Goal: Information Seeking & Learning: Learn about a topic

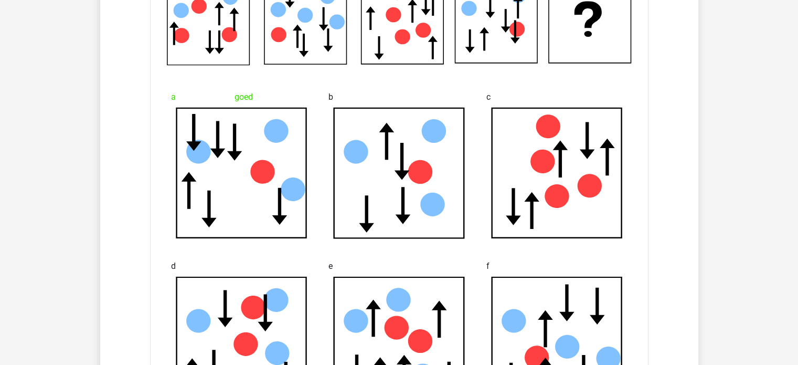
scroll to position [2099, 0]
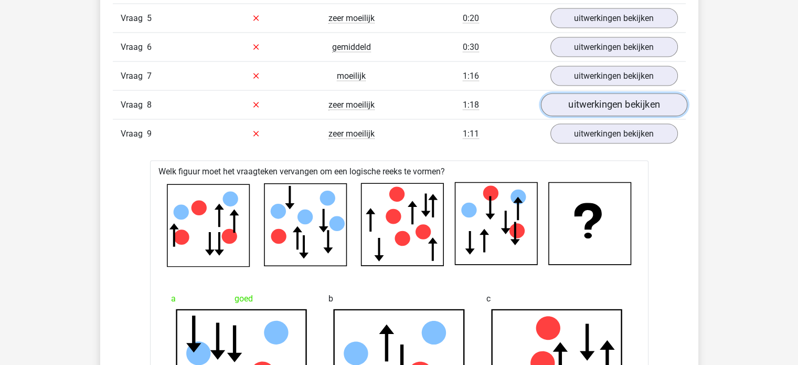
click at [588, 104] on link "uitwerkingen bekijken" at bounding box center [614, 104] width 146 height 23
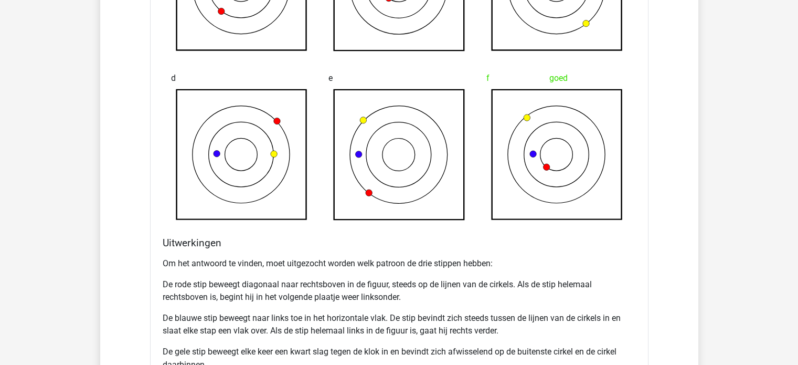
scroll to position [1784, 0]
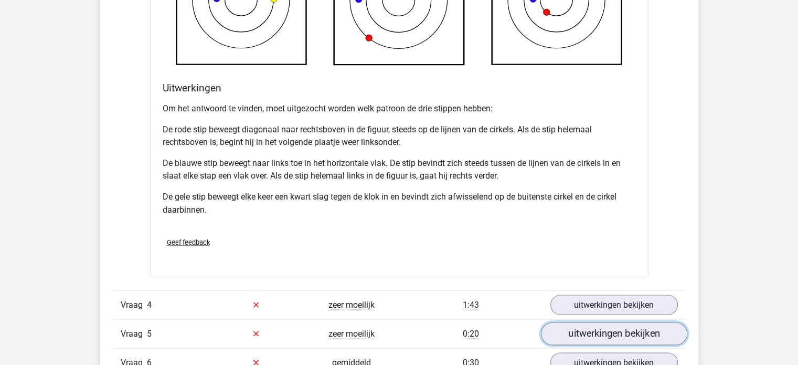
click at [605, 334] on link "uitwerkingen bekijken" at bounding box center [614, 333] width 146 height 23
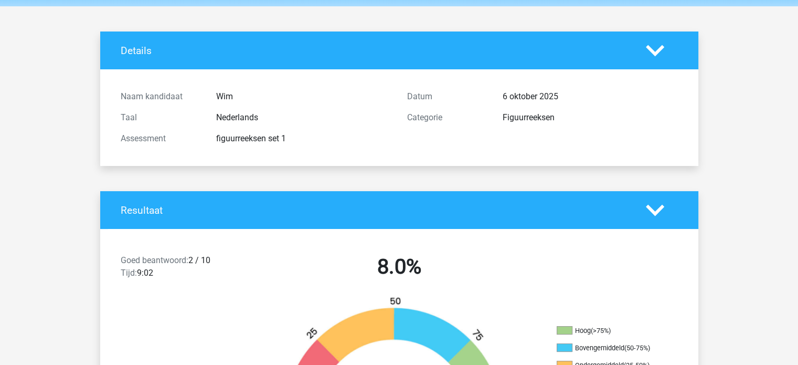
scroll to position [0, 0]
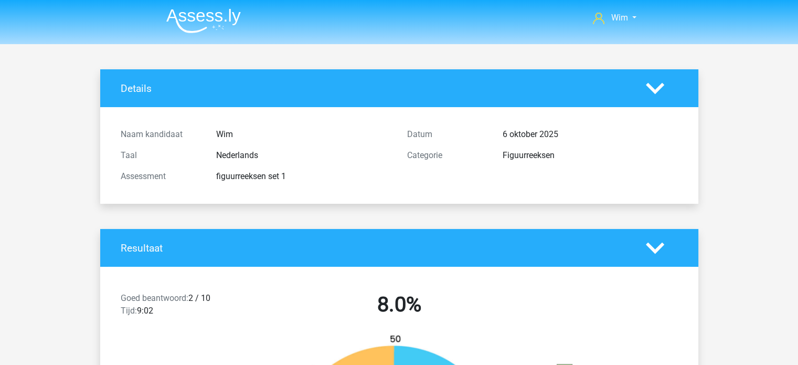
click at [662, 88] on icon at bounding box center [655, 88] width 18 height 18
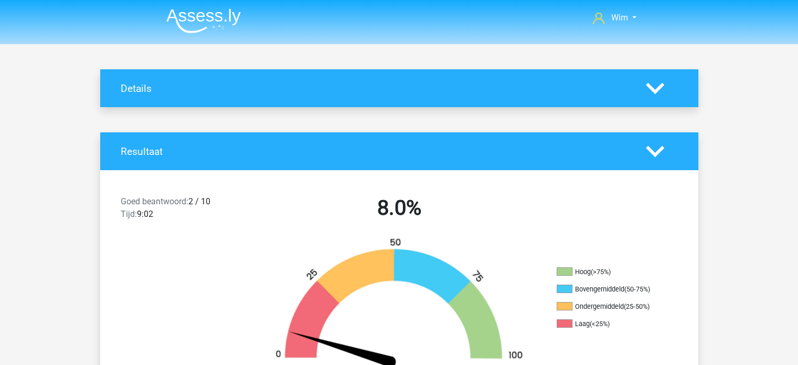
click at [203, 18] on img at bounding box center [203, 20] width 75 height 25
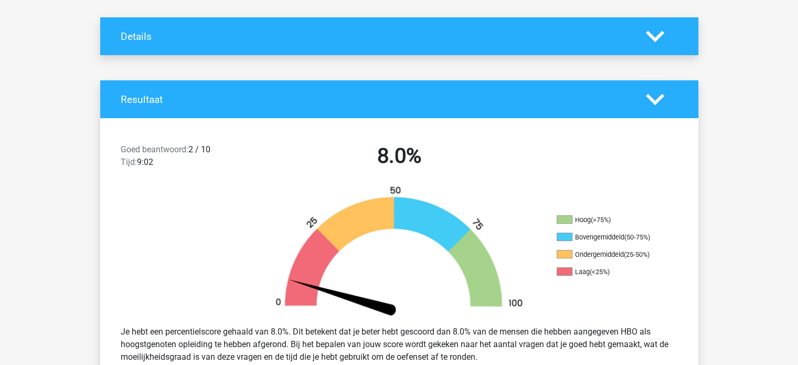
scroll to position [52, 0]
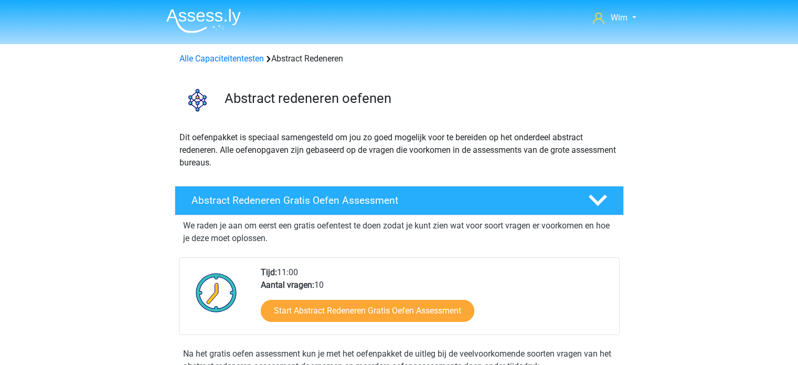
scroll to position [315, 0]
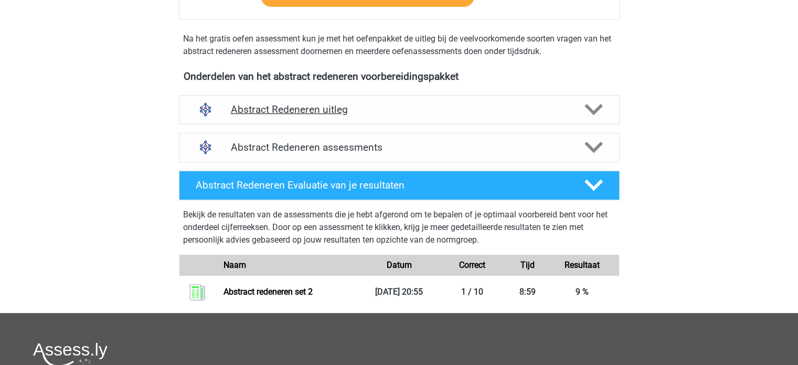
click at [327, 108] on h4 "Abstract Redeneren uitleg" at bounding box center [399, 109] width 337 height 12
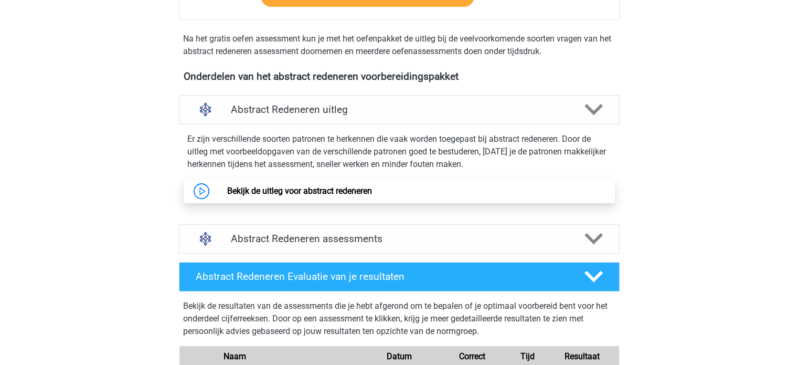
click at [286, 188] on link "Bekijk de uitleg voor abstract redeneren" at bounding box center [299, 191] width 145 height 10
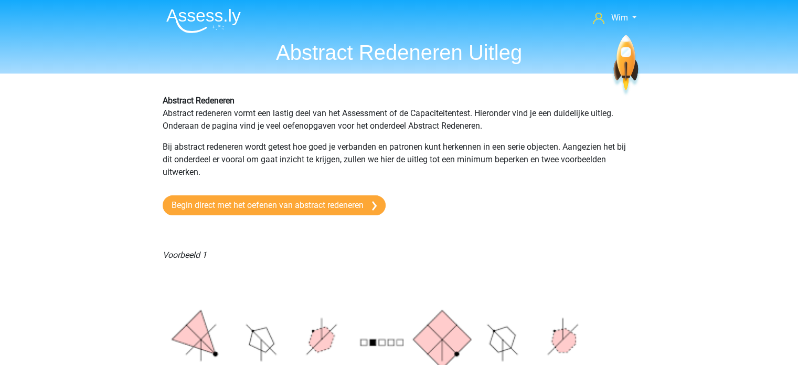
click at [181, 23] on img at bounding box center [203, 20] width 75 height 25
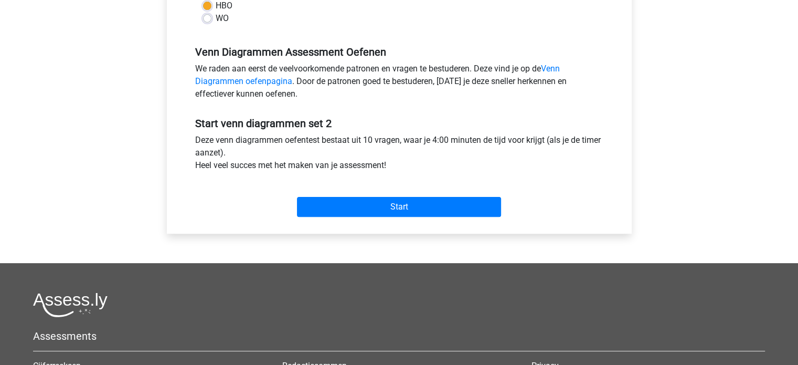
scroll to position [315, 0]
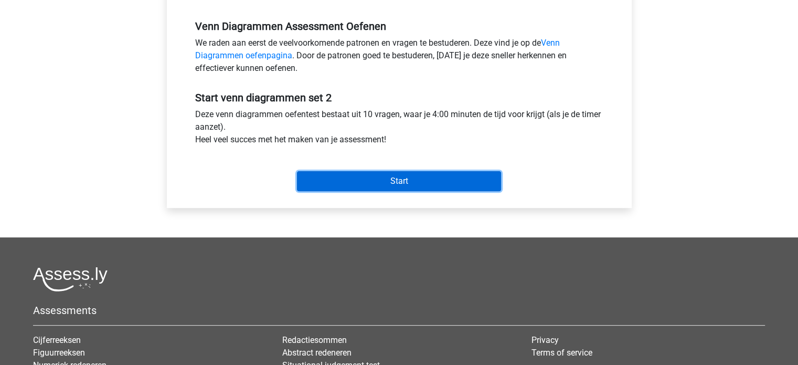
click at [335, 181] on input "Start" at bounding box center [399, 181] width 204 height 20
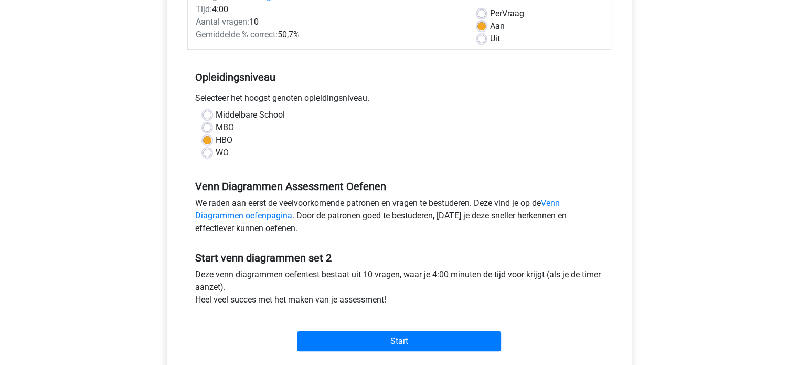
scroll to position [157, 0]
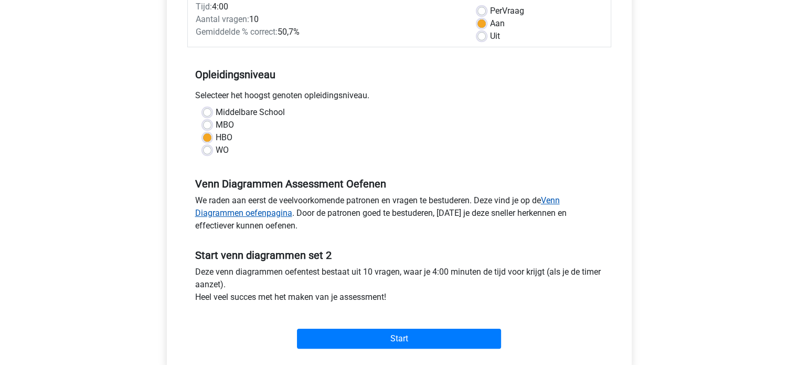
click at [225, 217] on link "Venn Diagrammen oefenpagina" at bounding box center [377, 206] width 365 height 23
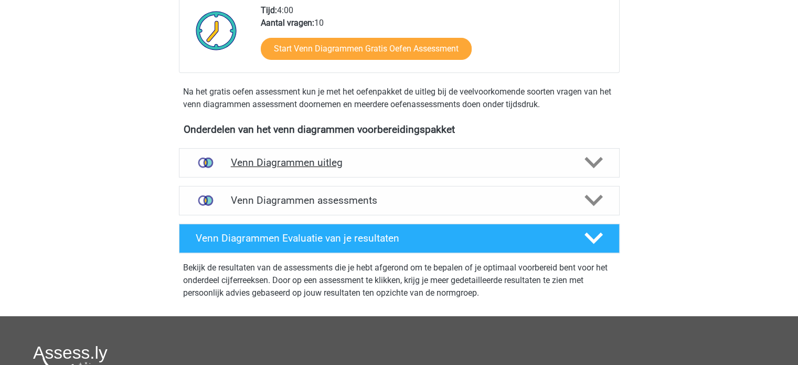
scroll to position [262, 0]
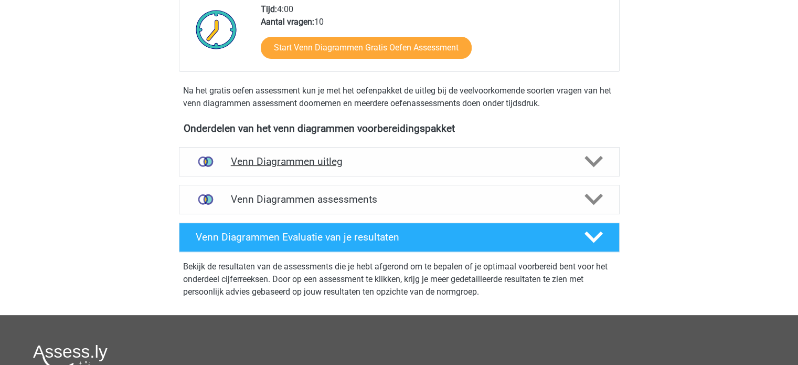
click at [262, 167] on h4 "Venn Diagrammen uitleg" at bounding box center [399, 161] width 337 height 12
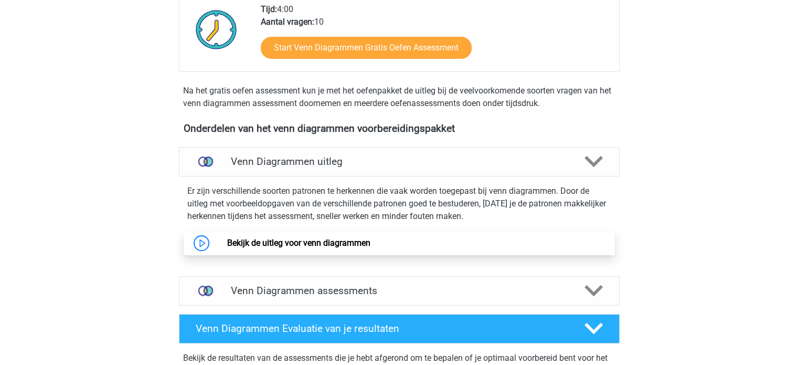
click at [276, 240] on link "Bekijk de uitleg voor venn diagrammen" at bounding box center [298, 243] width 143 height 10
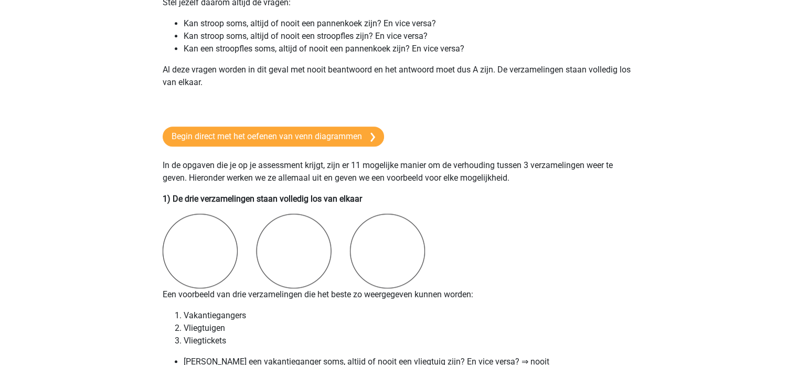
scroll to position [472, 0]
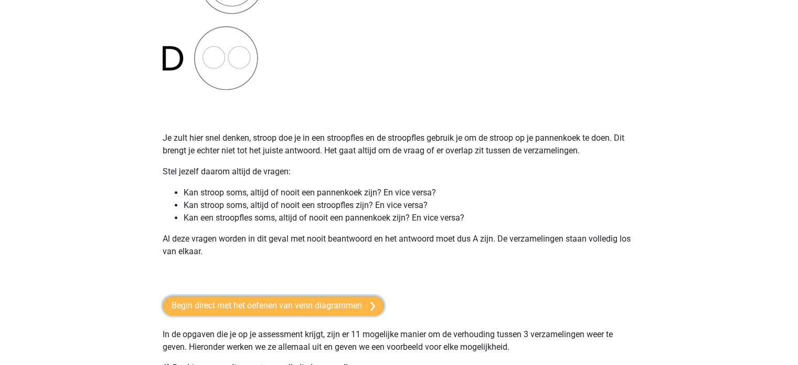
click at [244, 302] on link "Begin direct met het oefenen van venn diagrammen" at bounding box center [273, 305] width 221 height 20
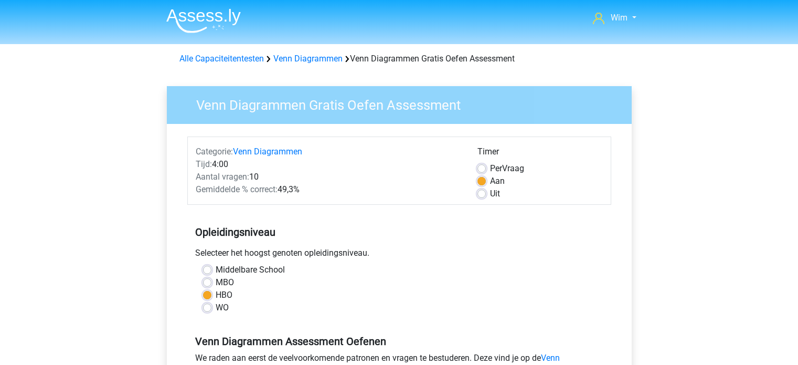
scroll to position [315, 0]
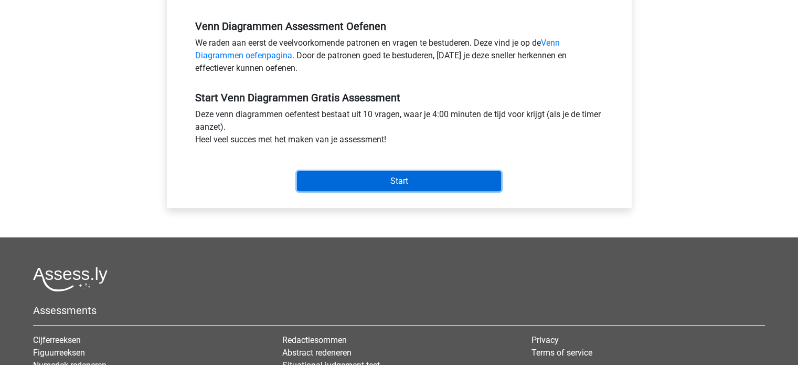
click at [372, 186] on input "Start" at bounding box center [399, 181] width 204 height 20
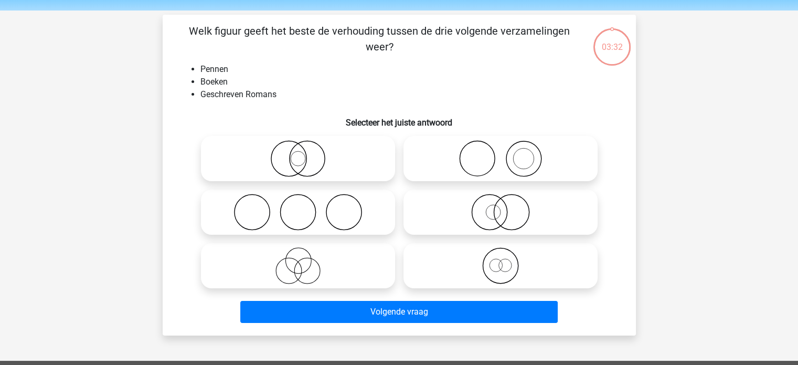
scroll to position [52, 0]
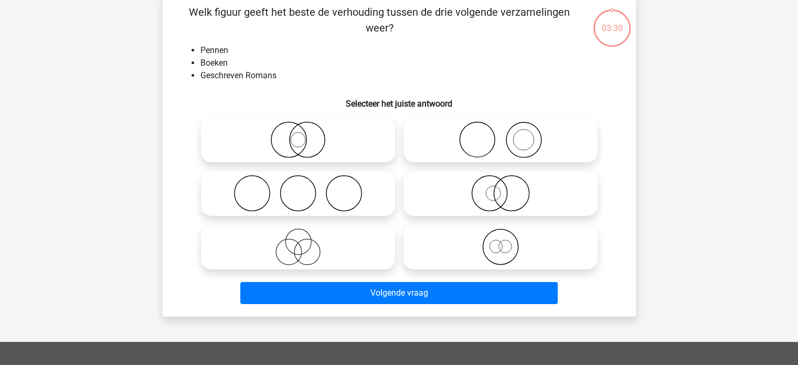
click at [500, 145] on icon at bounding box center [501, 139] width 186 height 37
click at [501, 134] on input "radio" at bounding box center [504, 131] width 7 height 7
radio input "true"
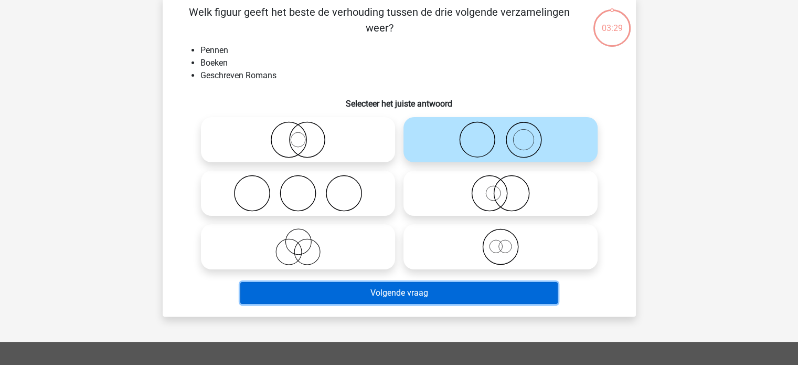
click at [421, 298] on button "Volgende vraag" at bounding box center [399, 293] width 318 height 22
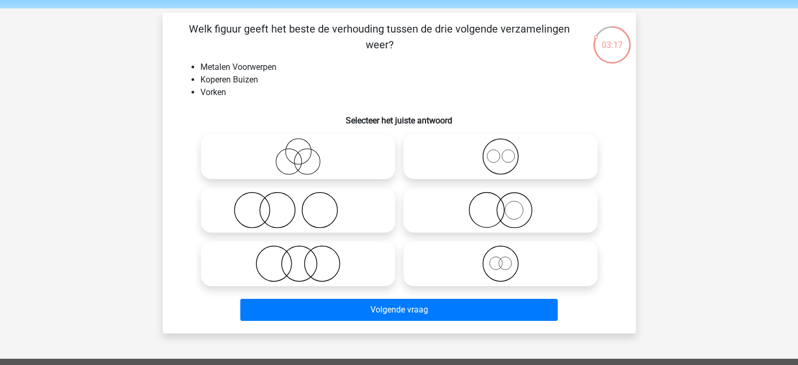
scroll to position [0, 0]
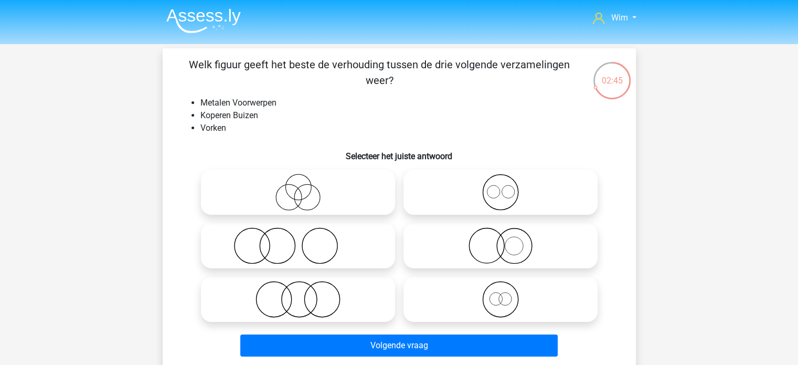
click at [509, 290] on icon at bounding box center [501, 299] width 186 height 37
click at [507, 290] on input "radio" at bounding box center [504, 290] width 7 height 7
radio input "true"
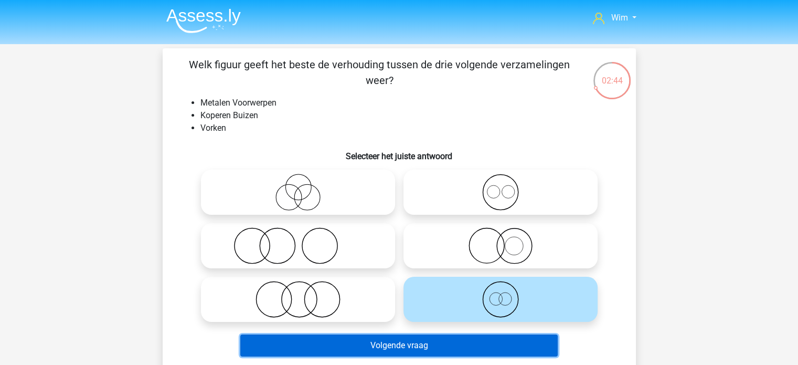
click at [462, 344] on button "Volgende vraag" at bounding box center [399, 345] width 318 height 22
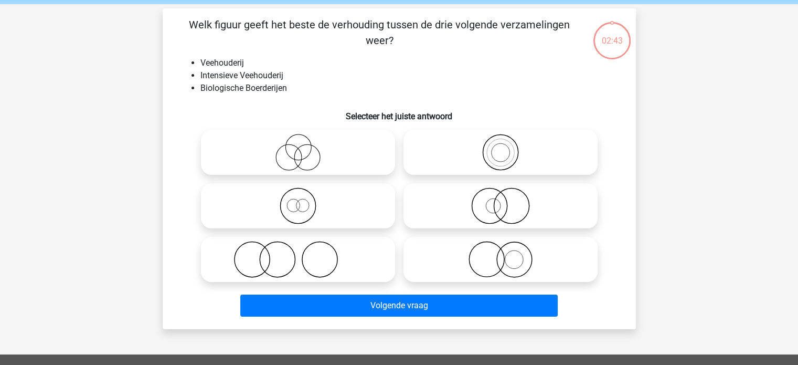
scroll to position [48, 0]
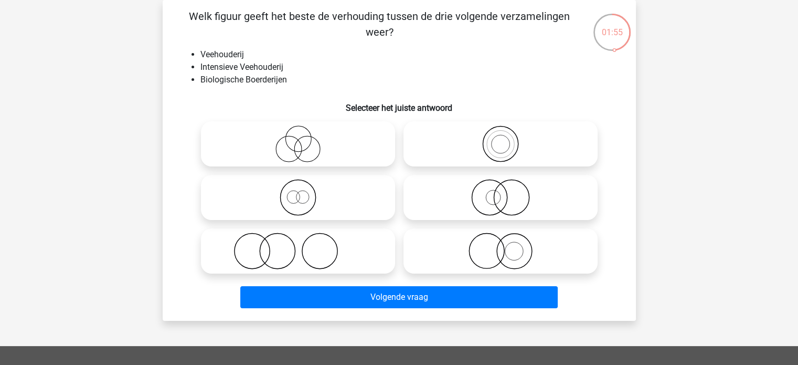
click at [504, 253] on icon at bounding box center [501, 250] width 186 height 37
click at [504, 246] on input "radio" at bounding box center [504, 242] width 7 height 7
radio input "true"
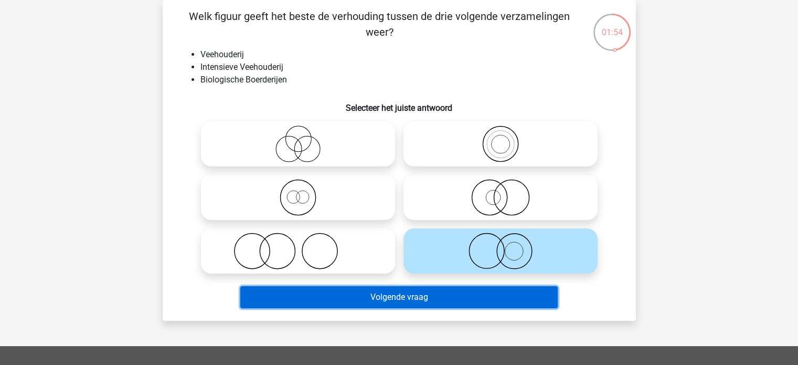
click at [462, 302] on button "Volgende vraag" at bounding box center [399, 297] width 318 height 22
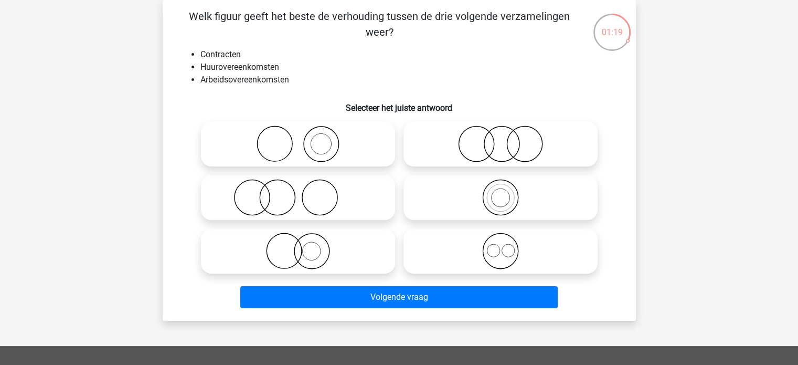
click at [501, 201] on icon at bounding box center [501, 197] width 186 height 37
click at [501, 192] on input "radio" at bounding box center [504, 188] width 7 height 7
radio input "true"
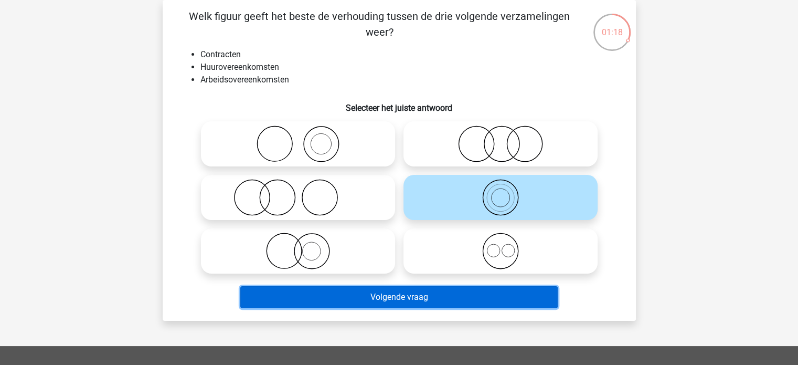
click at [416, 293] on button "Volgende vraag" at bounding box center [399, 297] width 318 height 22
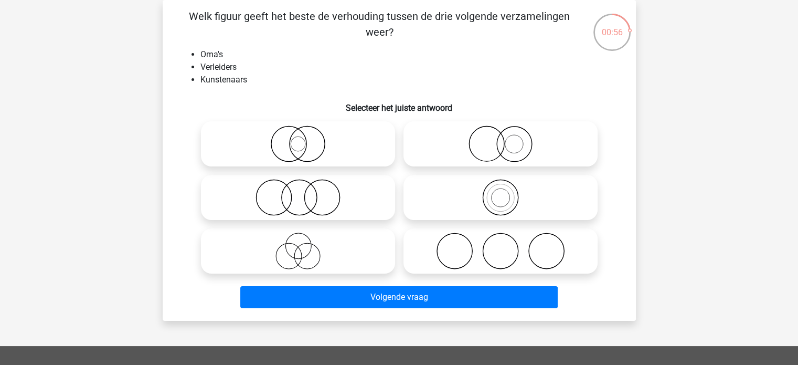
click at [295, 266] on icon at bounding box center [298, 250] width 186 height 37
click at [298, 246] on input "radio" at bounding box center [301, 242] width 7 height 7
radio input "true"
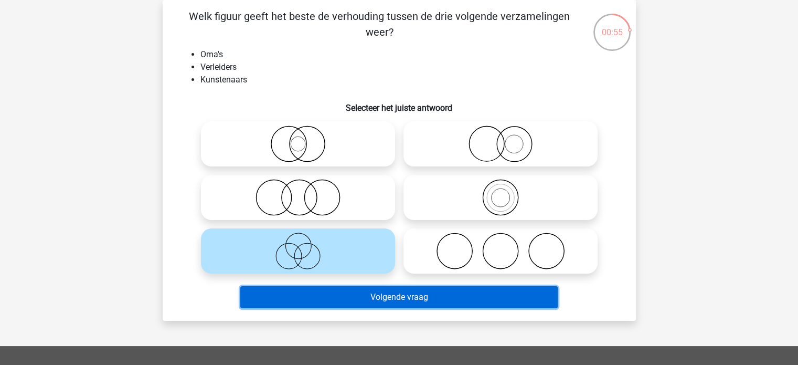
click at [313, 295] on button "Volgende vraag" at bounding box center [399, 297] width 318 height 22
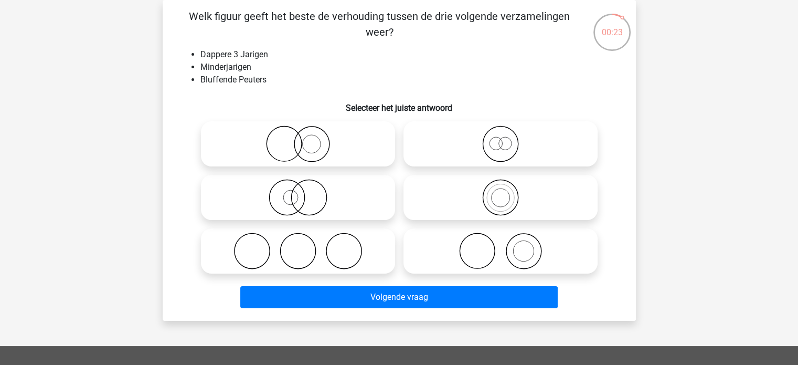
click at [495, 205] on icon at bounding box center [501, 197] width 186 height 37
click at [501, 192] on input "radio" at bounding box center [504, 188] width 7 height 7
radio input "true"
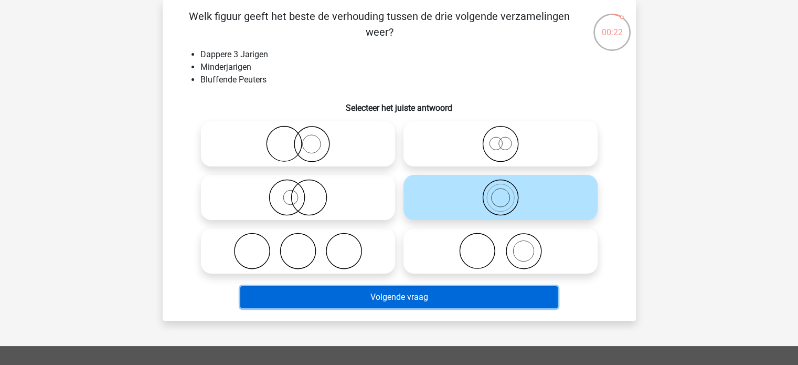
click at [428, 302] on button "Volgende vraag" at bounding box center [399, 297] width 318 height 22
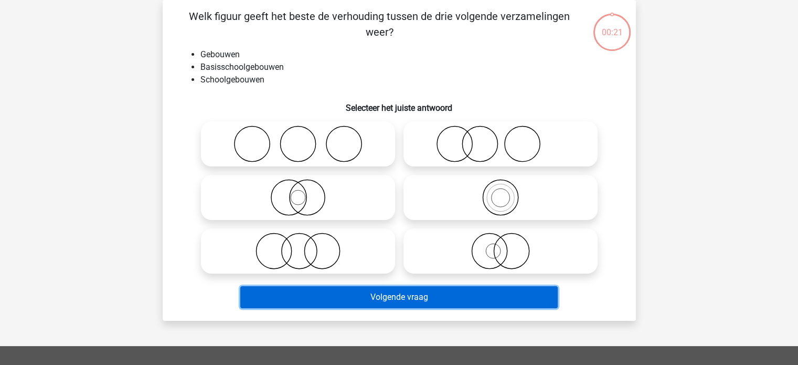
click at [428, 298] on button "Volgende vraag" at bounding box center [399, 297] width 318 height 22
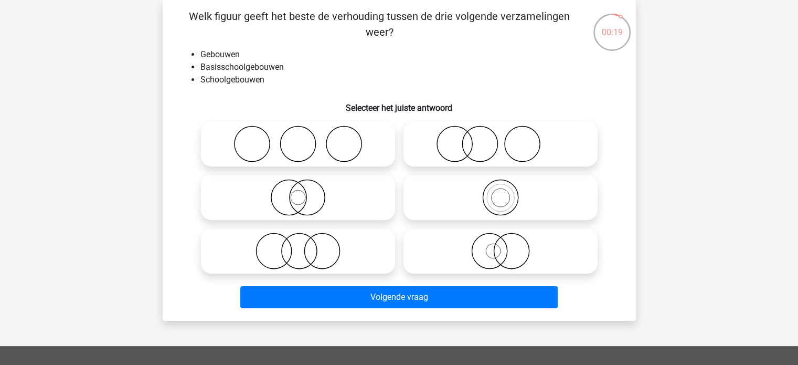
click at [506, 197] on icon at bounding box center [501, 197] width 186 height 37
click at [506, 192] on input "radio" at bounding box center [504, 188] width 7 height 7
radio input "true"
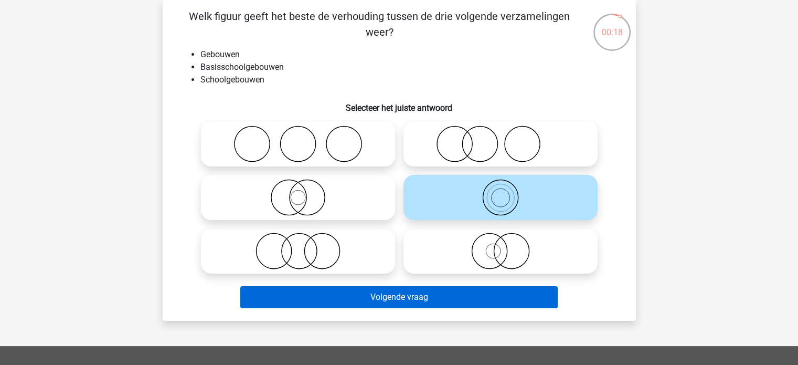
drag, startPoint x: 432, startPoint y: 286, endPoint x: 429, endPoint y: 295, distance: 10.1
click at [431, 290] on div "Volgende vraag" at bounding box center [399, 295] width 440 height 35
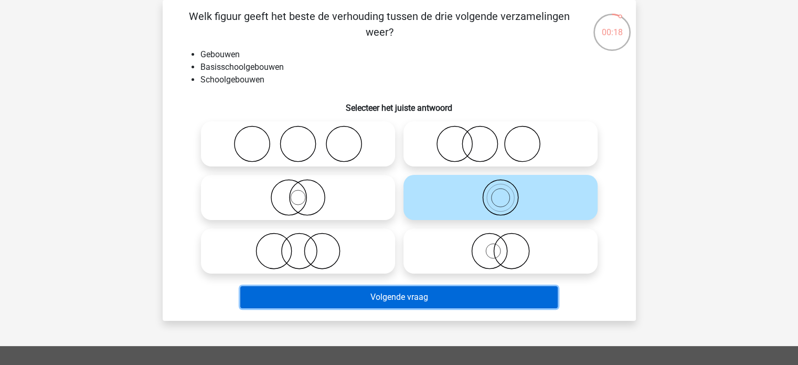
drag, startPoint x: 425, startPoint y: 298, endPoint x: 424, endPoint y: 304, distance: 6.0
click at [424, 304] on button "Volgende vraag" at bounding box center [399, 297] width 318 height 22
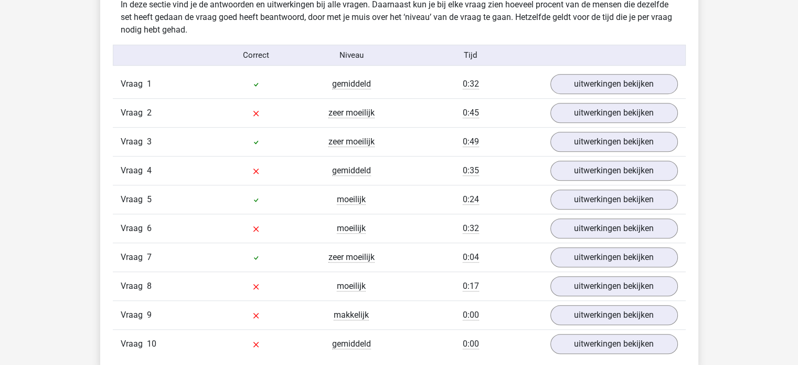
scroll to position [630, 0]
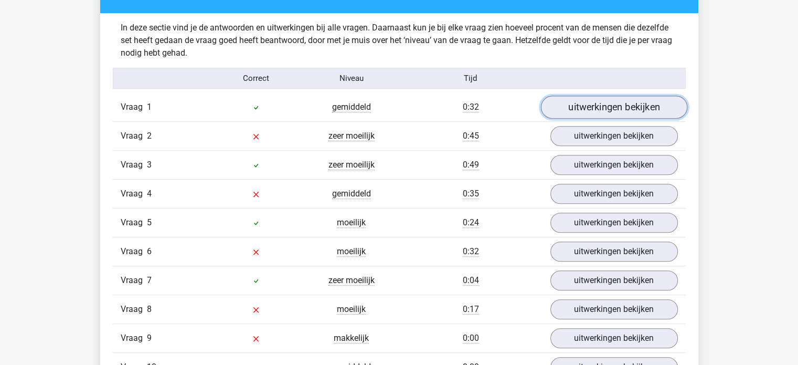
click at [598, 110] on link "uitwerkingen bekijken" at bounding box center [614, 107] width 146 height 23
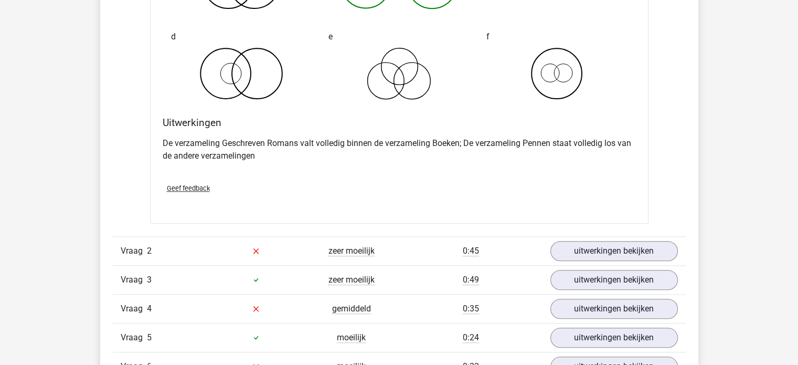
scroll to position [945, 0]
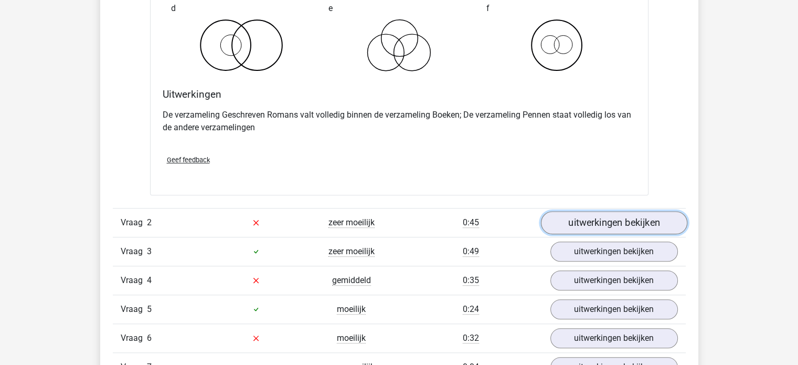
click at [627, 223] on link "uitwerkingen bekijken" at bounding box center [614, 222] width 146 height 23
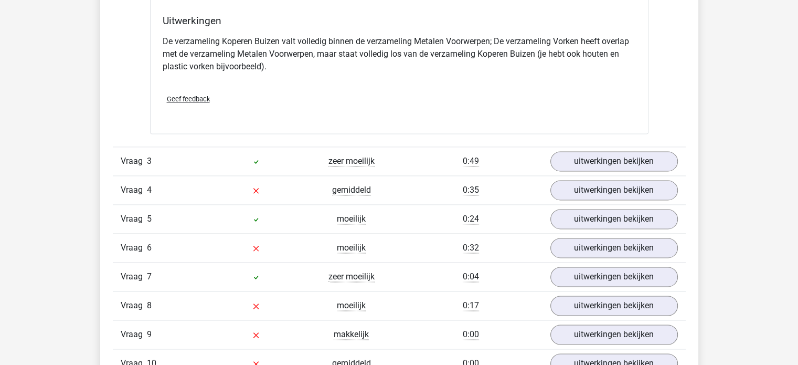
scroll to position [1469, 0]
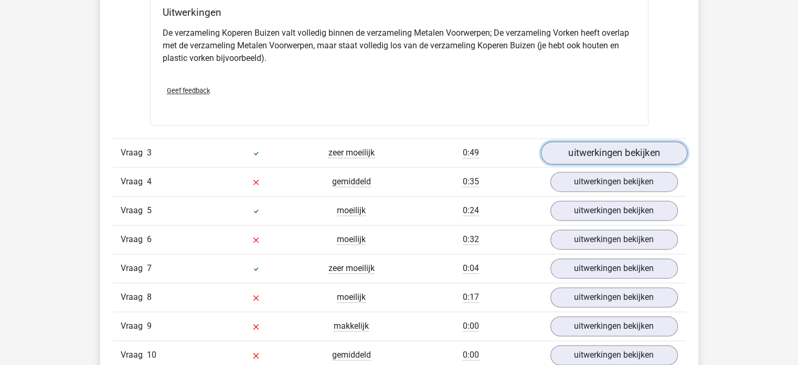
click at [600, 145] on link "uitwerkingen bekijken" at bounding box center [614, 152] width 146 height 23
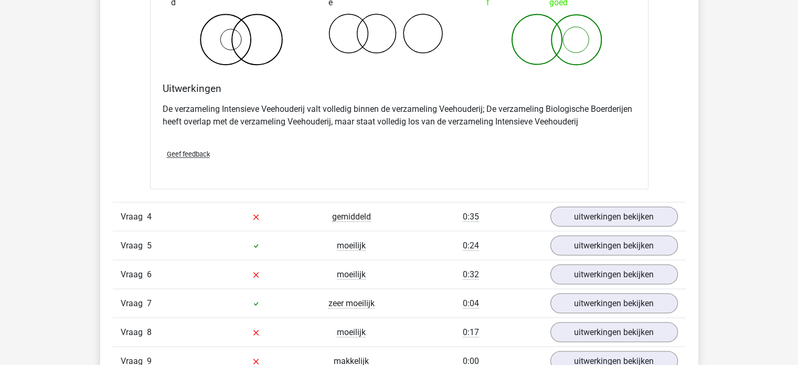
scroll to position [1837, 0]
click at [599, 214] on link "uitwerkingen bekijken" at bounding box center [614, 215] width 146 height 23
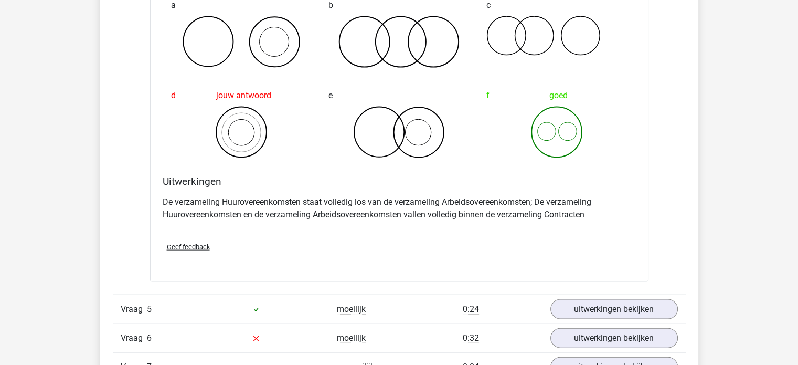
scroll to position [2204, 0]
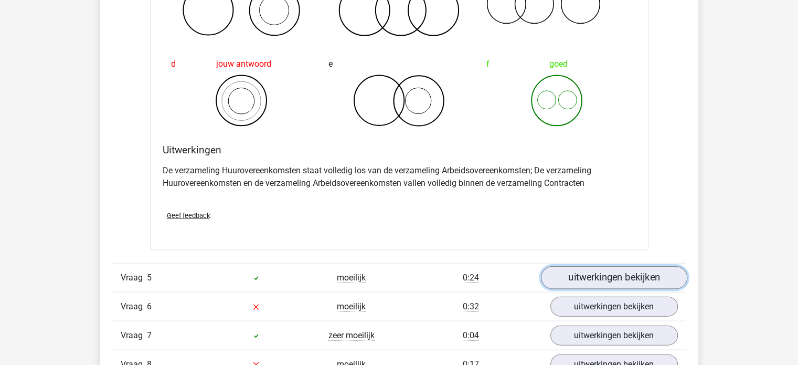
click at [598, 278] on link "uitwerkingen bekijken" at bounding box center [614, 277] width 146 height 23
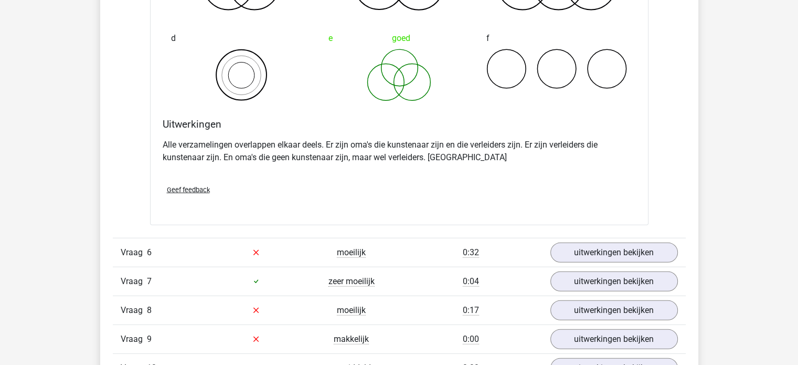
scroll to position [2676, 0]
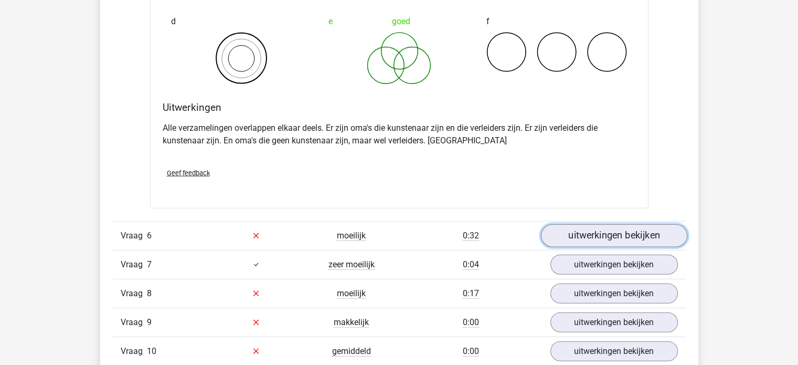
click at [609, 236] on link "uitwerkingen bekijken" at bounding box center [614, 235] width 146 height 23
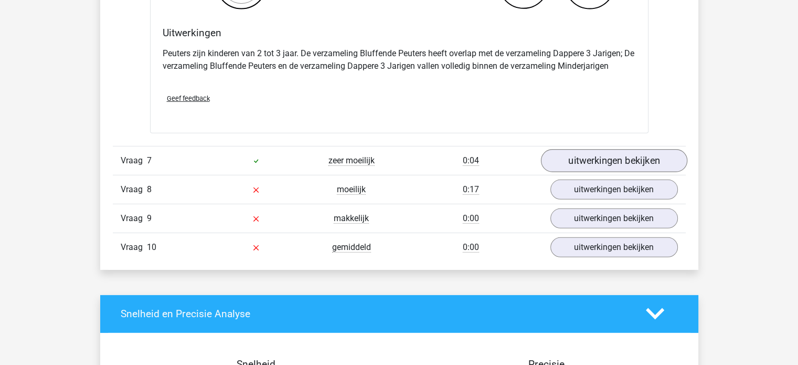
scroll to position [3201, 0]
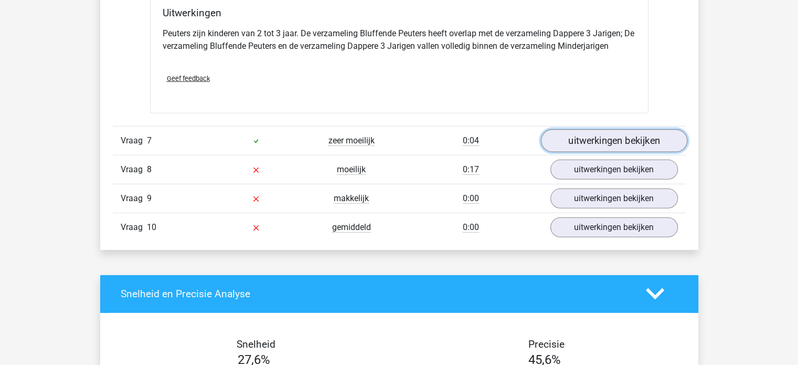
click at [607, 130] on link "uitwerkingen bekijken" at bounding box center [614, 140] width 146 height 23
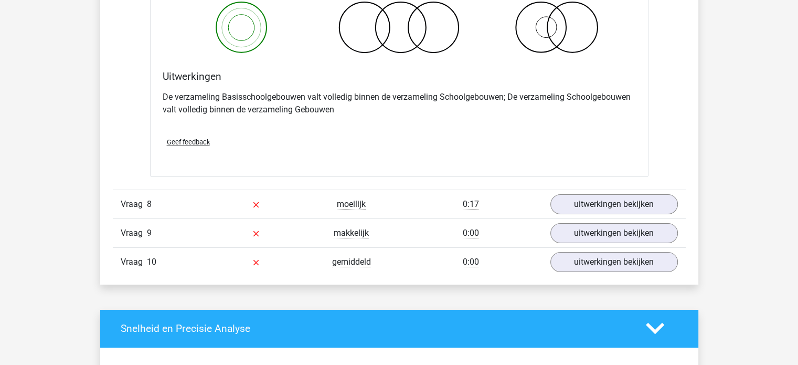
scroll to position [3621, 0]
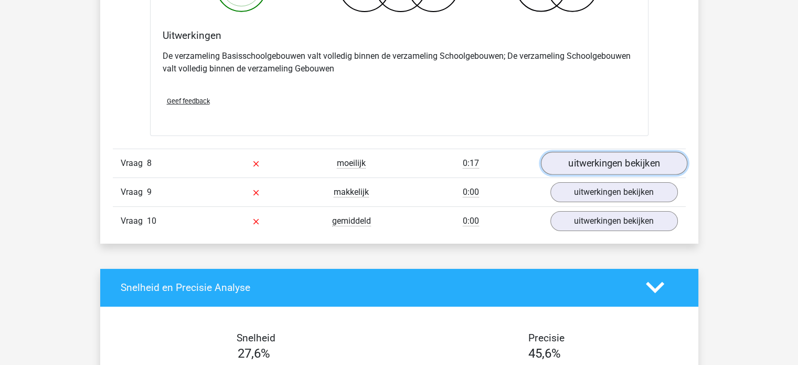
click at [607, 154] on link "uitwerkingen bekijken" at bounding box center [614, 163] width 146 height 23
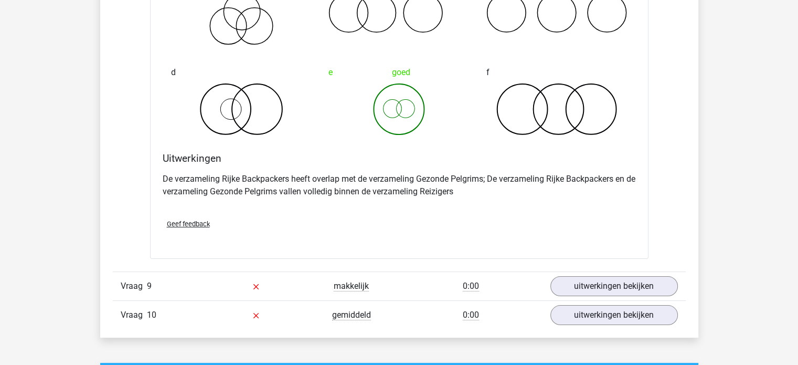
scroll to position [3936, 0]
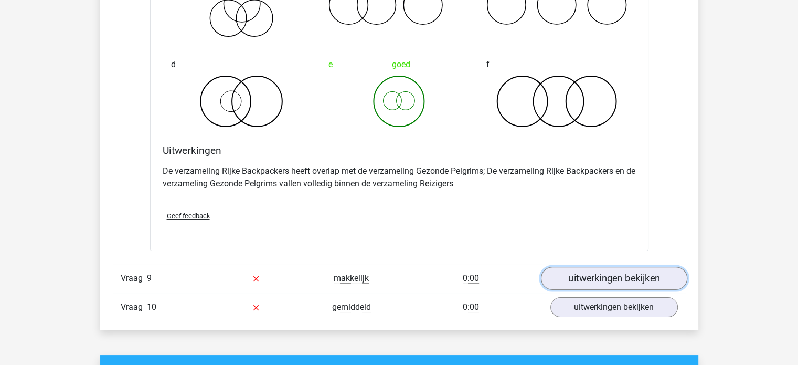
click at [630, 270] on link "uitwerkingen bekijken" at bounding box center [614, 278] width 146 height 23
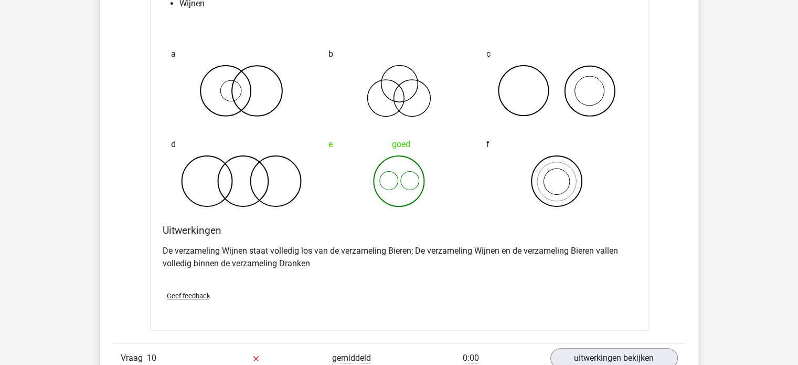
scroll to position [4356, 0]
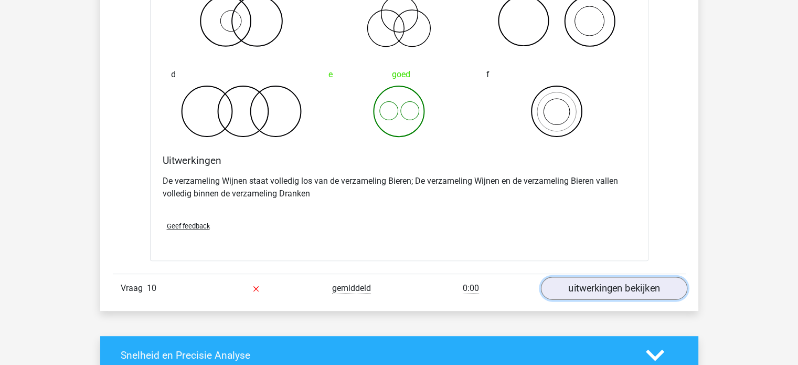
click at [620, 286] on link "uitwerkingen bekijken" at bounding box center [614, 288] width 146 height 23
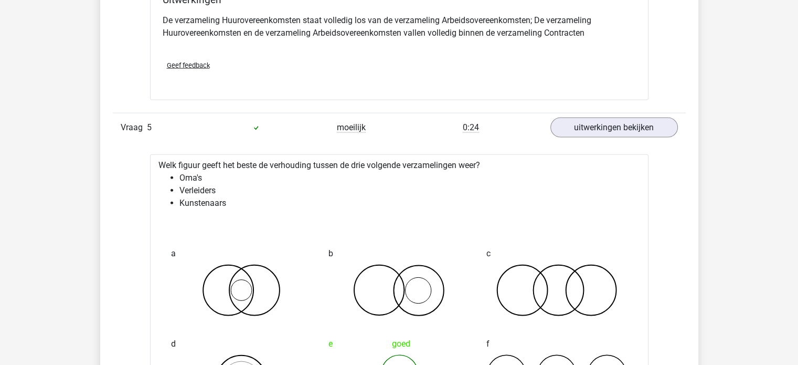
scroll to position [2257, 0]
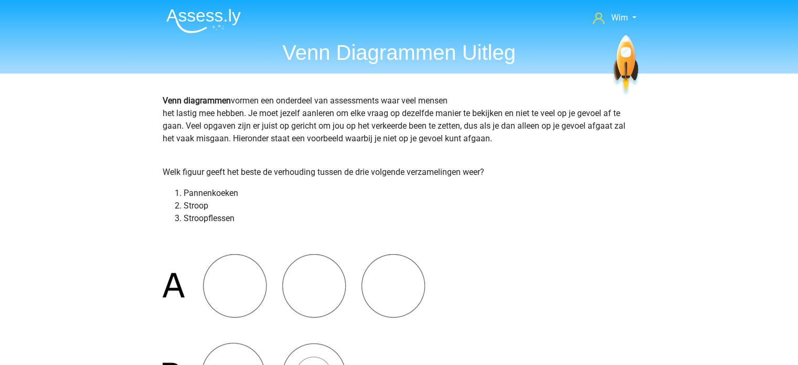
click at [202, 22] on img at bounding box center [203, 20] width 75 height 25
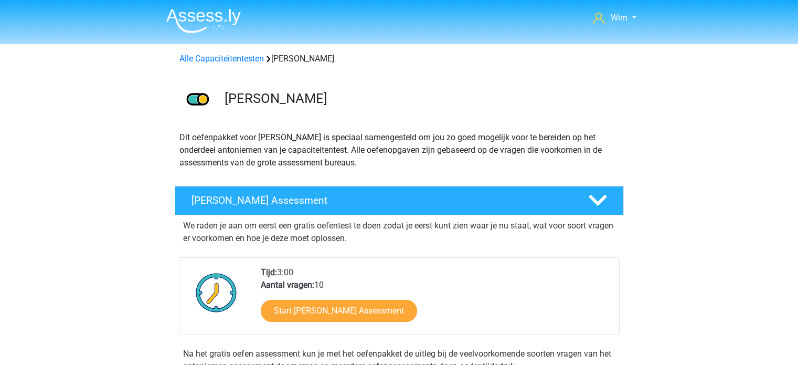
scroll to position [210, 0]
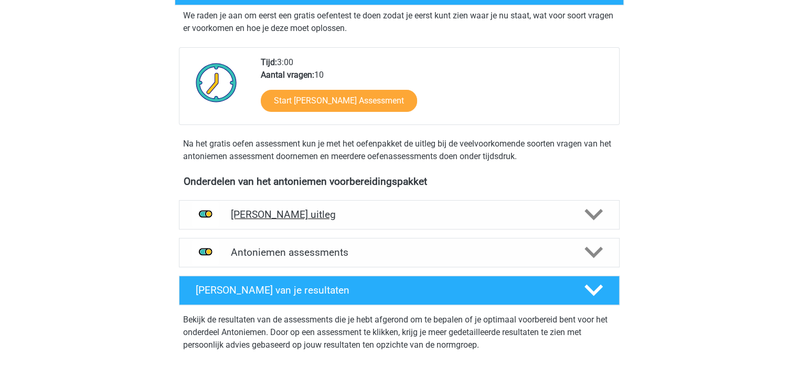
click at [592, 220] on icon at bounding box center [594, 214] width 18 height 18
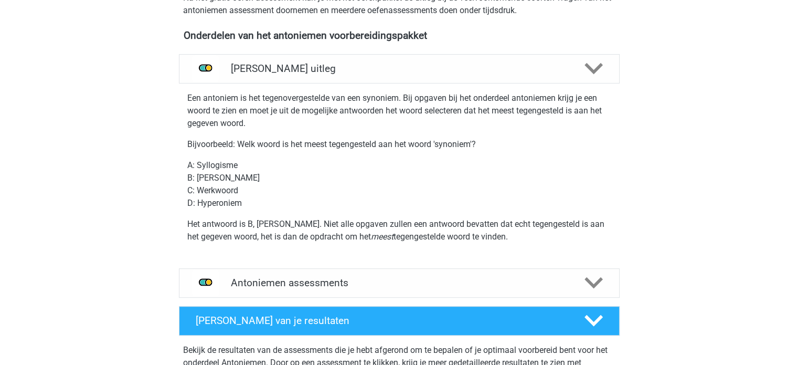
scroll to position [472, 0]
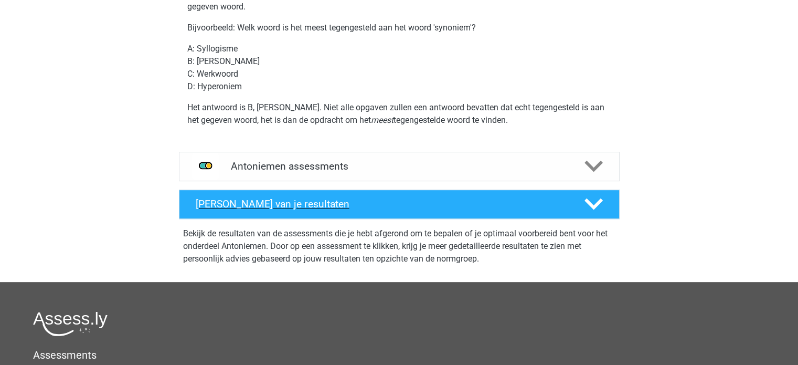
click at [354, 198] on h4 "Antoniemen Evaluatie van je resultaten" at bounding box center [382, 204] width 372 height 12
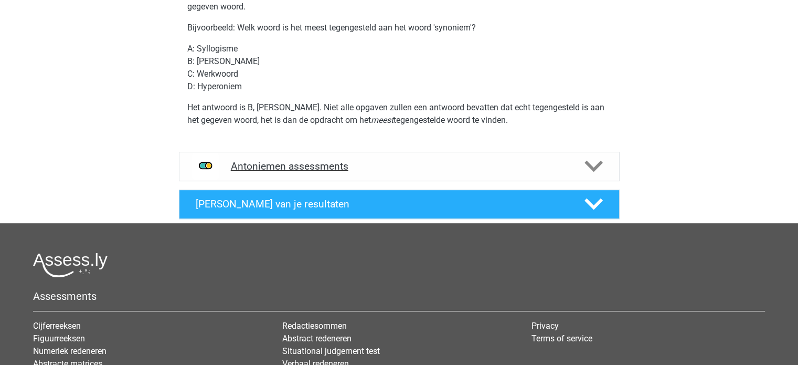
click at [330, 165] on h4 "Antoniemen assessments" at bounding box center [399, 166] width 337 height 12
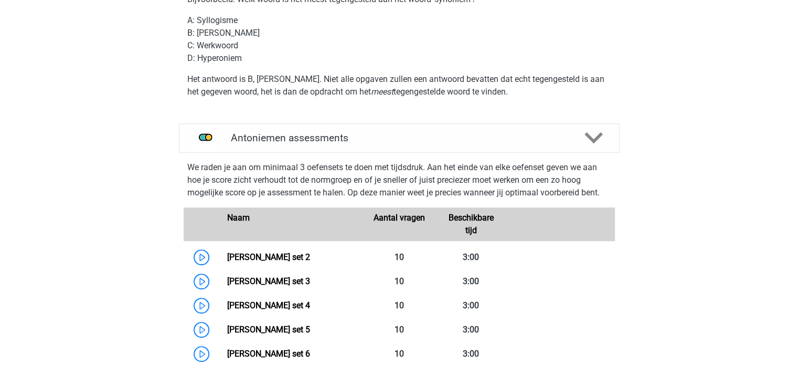
scroll to position [525, 0]
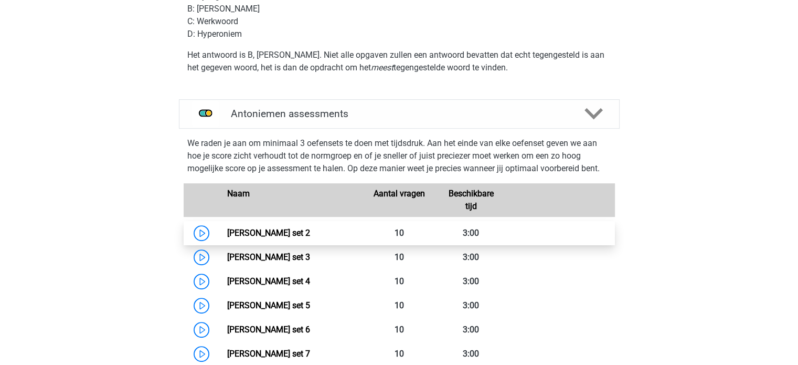
click at [263, 229] on link "Antoniemen set 2" at bounding box center [268, 233] width 83 height 10
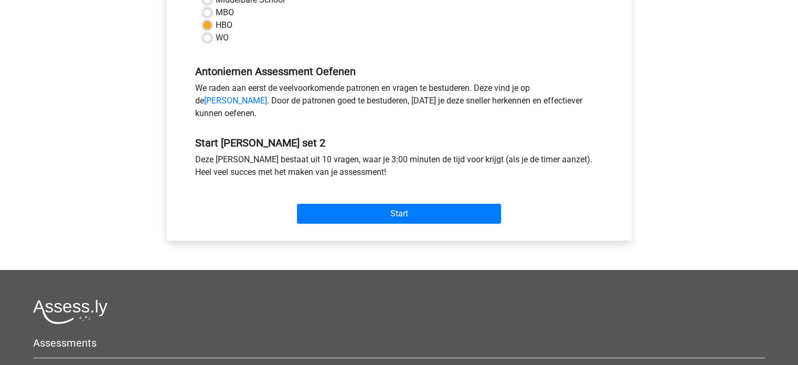
scroll to position [262, 0]
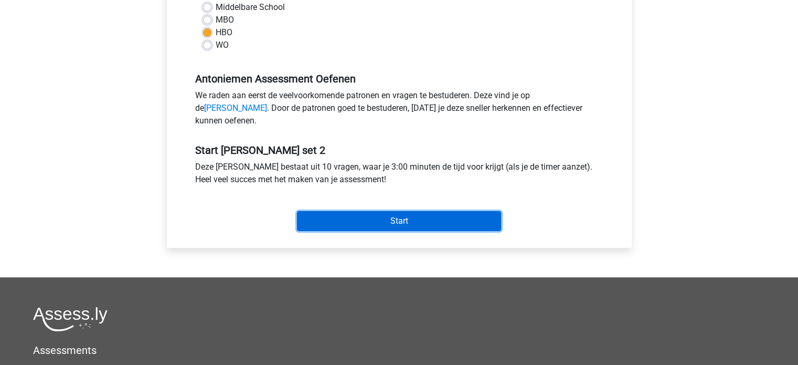
click at [394, 226] on input "Start" at bounding box center [399, 221] width 204 height 20
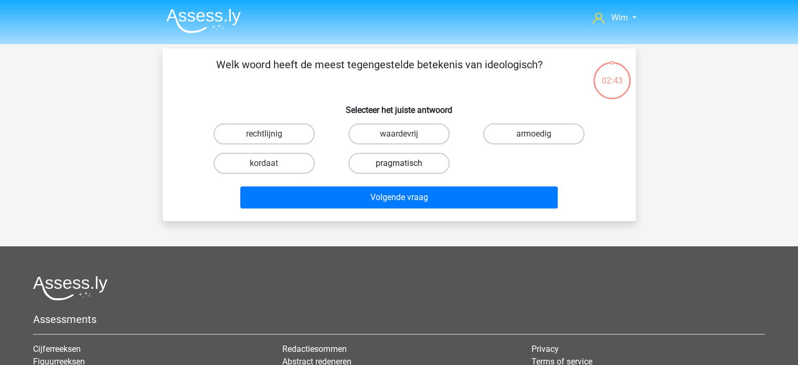
click at [391, 167] on label "pragmatisch" at bounding box center [398, 163] width 101 height 21
click at [399, 167] on input "pragmatisch" at bounding box center [402, 166] width 7 height 7
radio input "true"
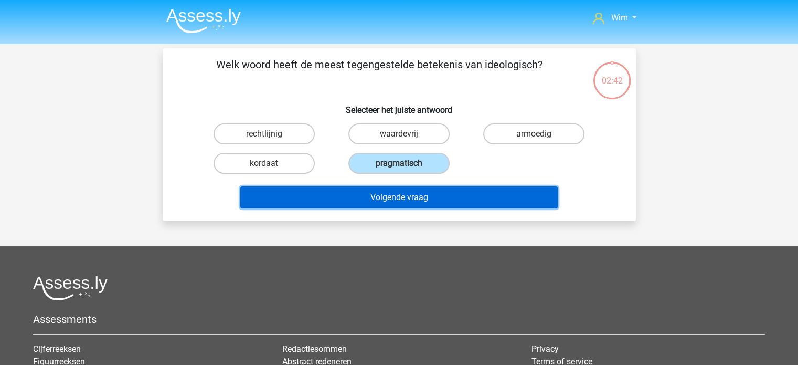
click at [389, 197] on button "Volgende vraag" at bounding box center [399, 197] width 318 height 22
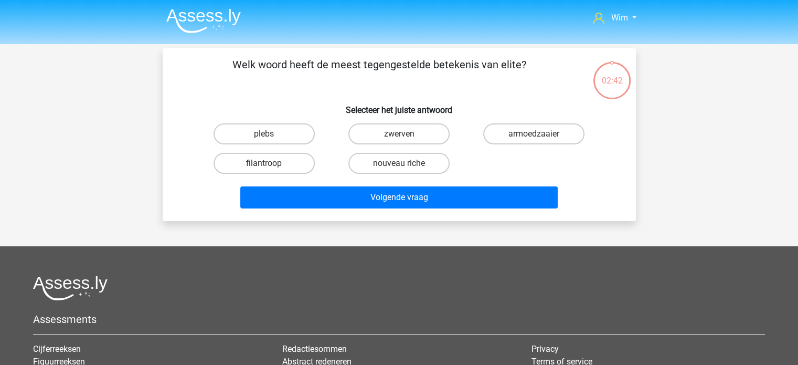
scroll to position [48, 0]
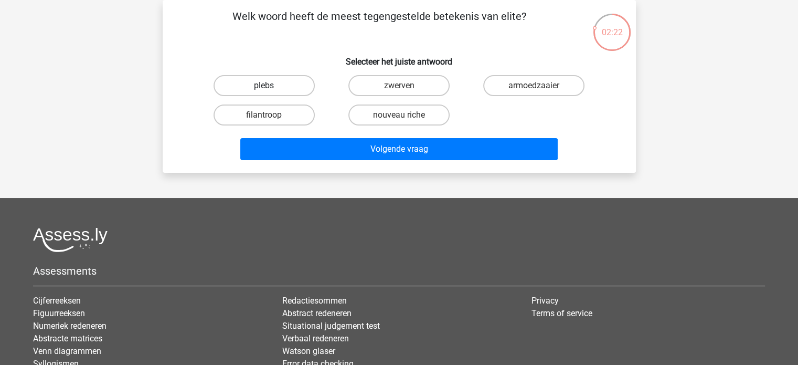
click at [309, 87] on label "plebs" at bounding box center [264, 85] width 101 height 21
click at [271, 87] on input "plebs" at bounding box center [267, 89] width 7 height 7
radio input "true"
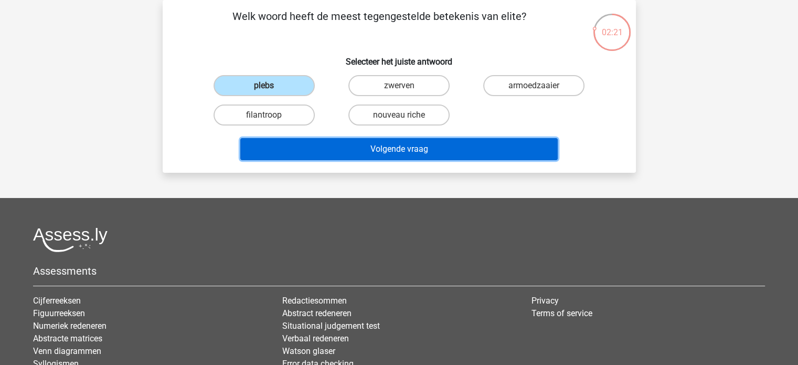
click at [355, 149] on button "Volgende vraag" at bounding box center [399, 149] width 318 height 22
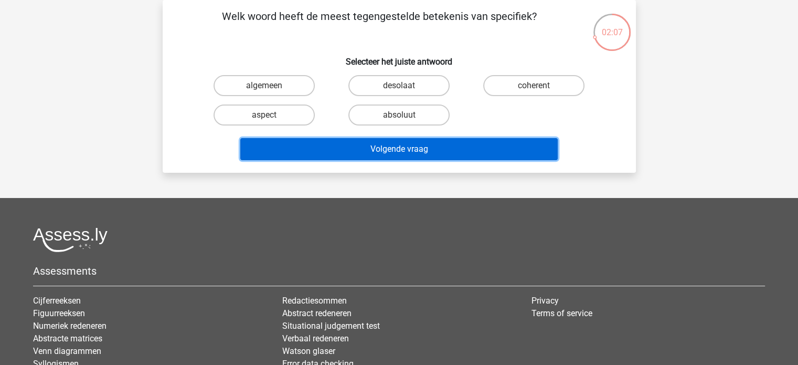
click at [356, 145] on button "Volgende vraag" at bounding box center [399, 149] width 318 height 22
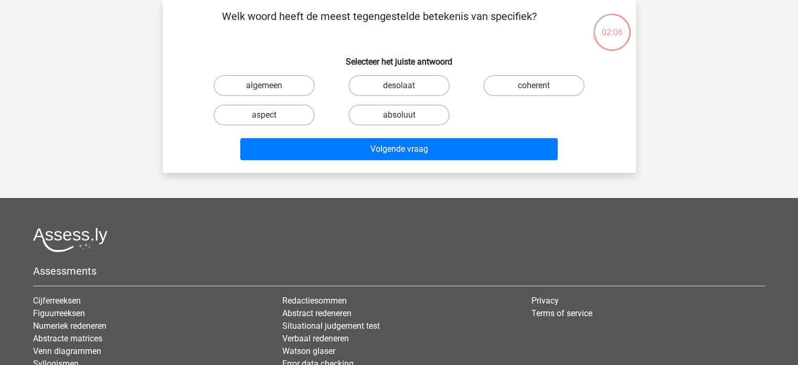
click at [394, 96] on div "desolaat" at bounding box center [399, 85] width 135 height 29
click at [399, 90] on input "desolaat" at bounding box center [402, 89] width 7 height 7
radio input "true"
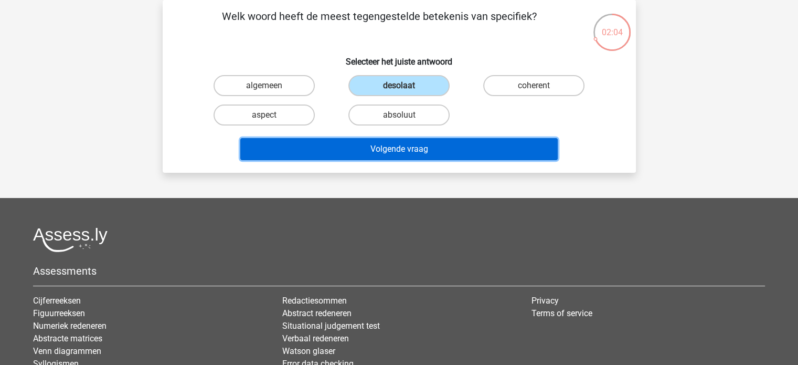
click at [399, 150] on button "Volgende vraag" at bounding box center [399, 149] width 318 height 22
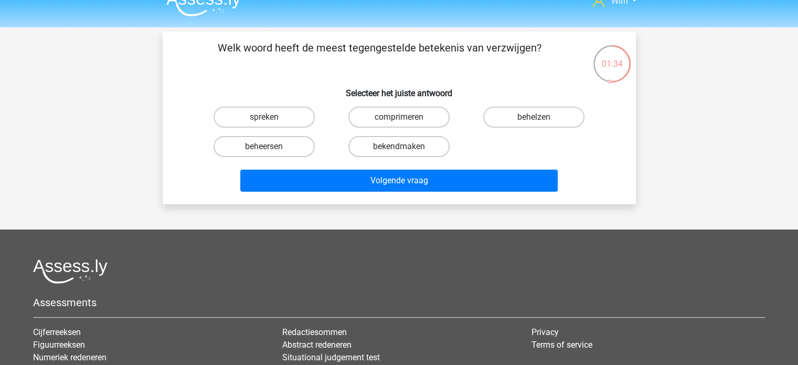
scroll to position [0, 0]
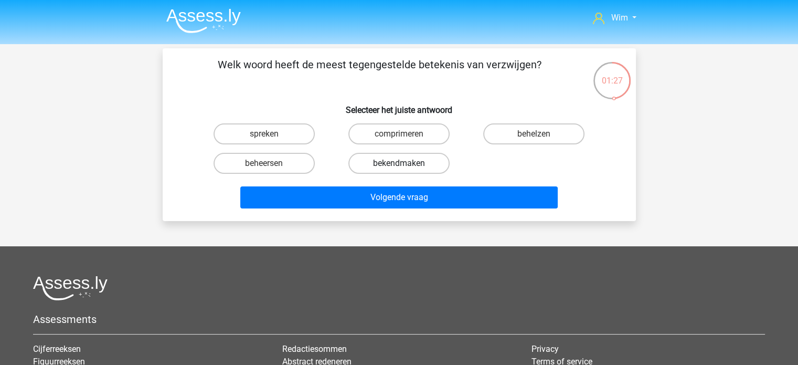
click at [371, 161] on label "bekendmaken" at bounding box center [398, 163] width 101 height 21
click at [399, 163] on input "bekendmaken" at bounding box center [402, 166] width 7 height 7
radio input "true"
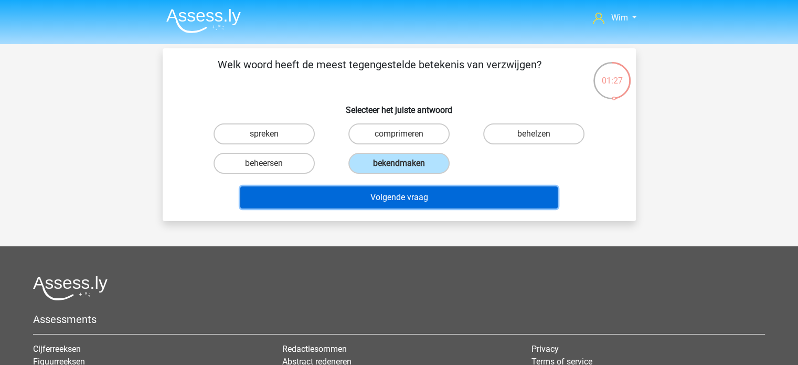
click at [379, 193] on button "Volgende vraag" at bounding box center [399, 197] width 318 height 22
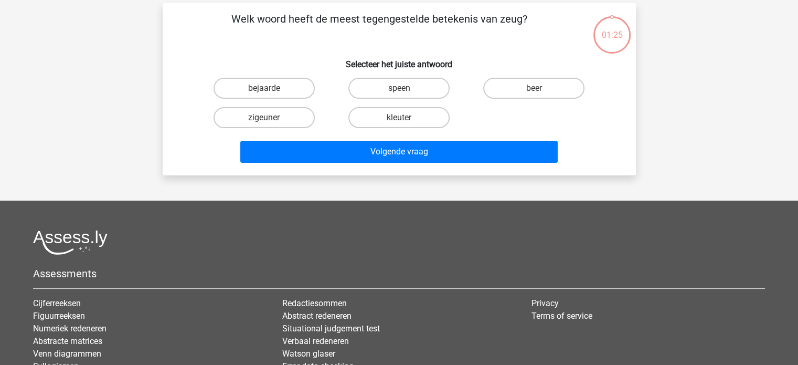
scroll to position [48, 0]
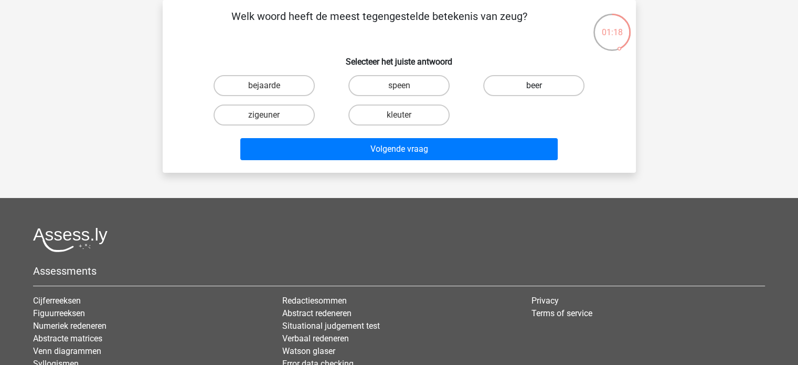
click at [501, 85] on label "beer" at bounding box center [533, 85] width 101 height 21
click at [534, 86] on input "beer" at bounding box center [537, 89] width 7 height 7
radio input "true"
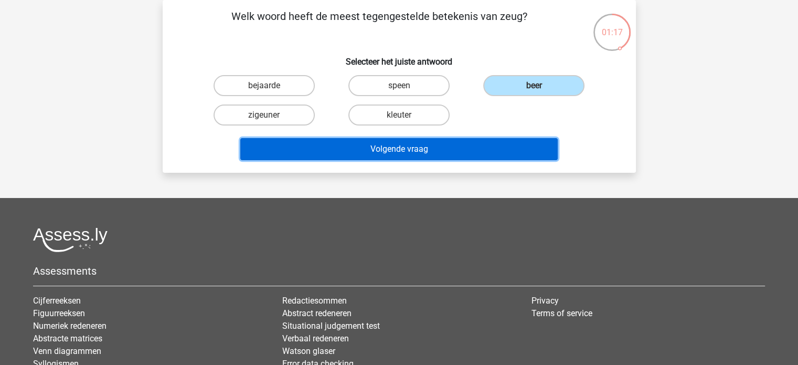
click at [450, 145] on button "Volgende vraag" at bounding box center [399, 149] width 318 height 22
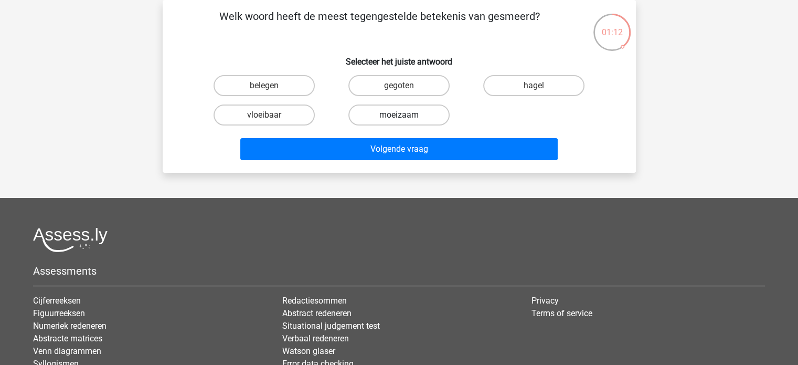
click at [406, 112] on label "moeizaam" at bounding box center [398, 114] width 101 height 21
click at [406, 115] on input "moeizaam" at bounding box center [402, 118] width 7 height 7
radio input "true"
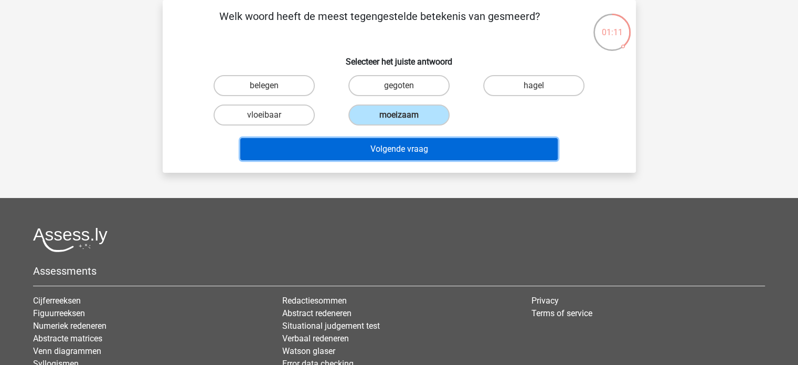
click at [404, 146] on button "Volgende vraag" at bounding box center [399, 149] width 318 height 22
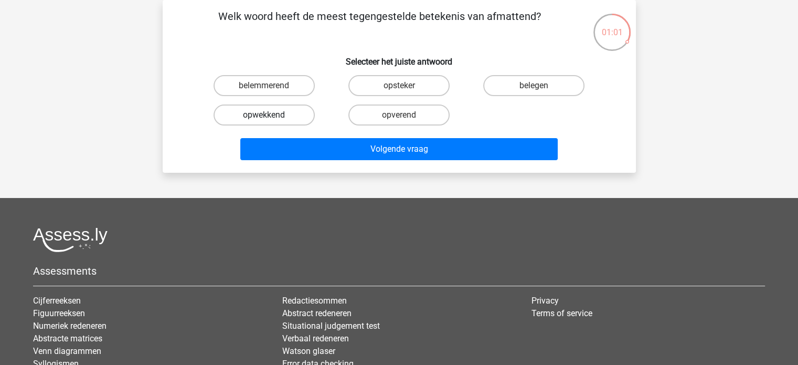
click at [292, 117] on label "opwekkend" at bounding box center [264, 114] width 101 height 21
click at [271, 117] on input "opwekkend" at bounding box center [267, 118] width 7 height 7
radio input "true"
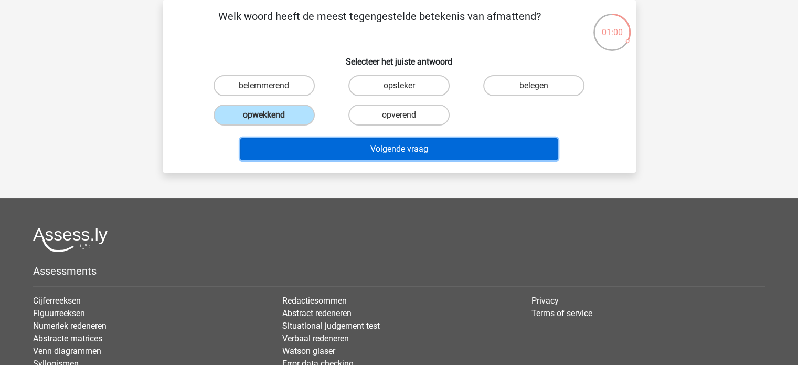
click at [314, 145] on button "Volgende vraag" at bounding box center [399, 149] width 318 height 22
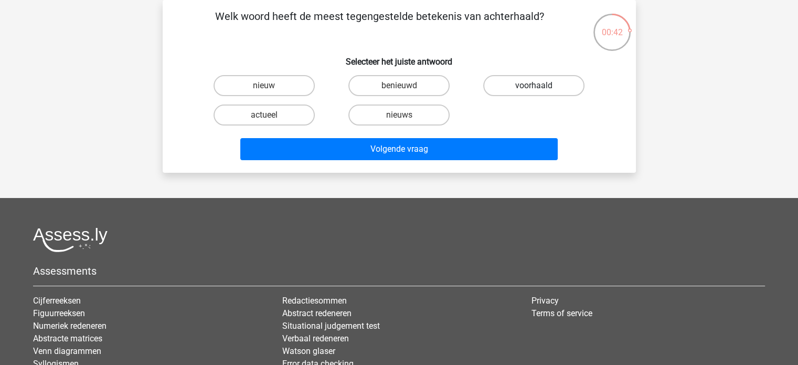
drag, startPoint x: 501, startPoint y: 86, endPoint x: 492, endPoint y: 102, distance: 18.1
click at [501, 87] on label "voorhaald" at bounding box center [533, 85] width 101 height 21
click at [534, 87] on input "voorhaald" at bounding box center [537, 89] width 7 height 7
radio input "true"
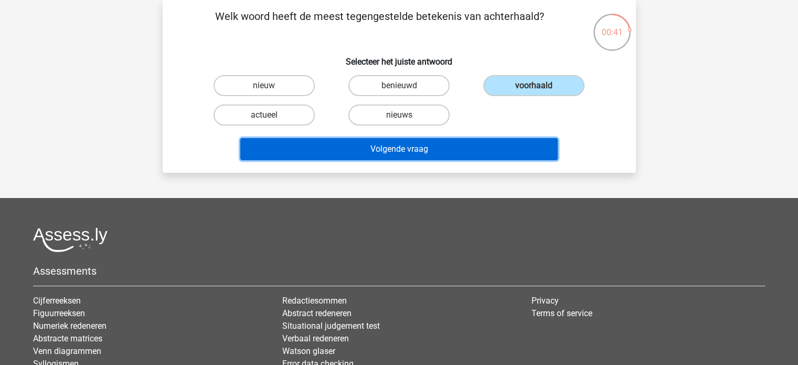
click at [465, 144] on button "Volgende vraag" at bounding box center [399, 149] width 318 height 22
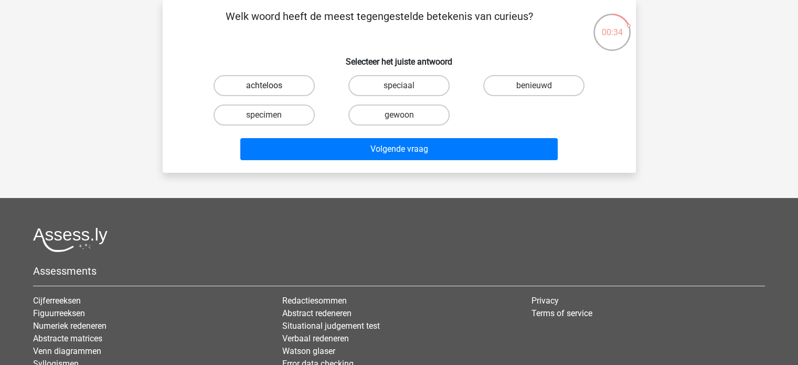
click at [306, 81] on label "achteloos" at bounding box center [264, 85] width 101 height 21
click at [271, 86] on input "achteloos" at bounding box center [267, 89] width 7 height 7
radio input "true"
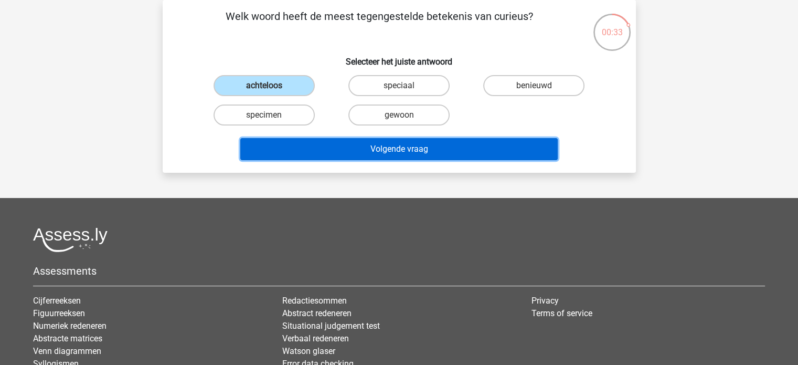
click at [357, 142] on button "Volgende vraag" at bounding box center [399, 149] width 318 height 22
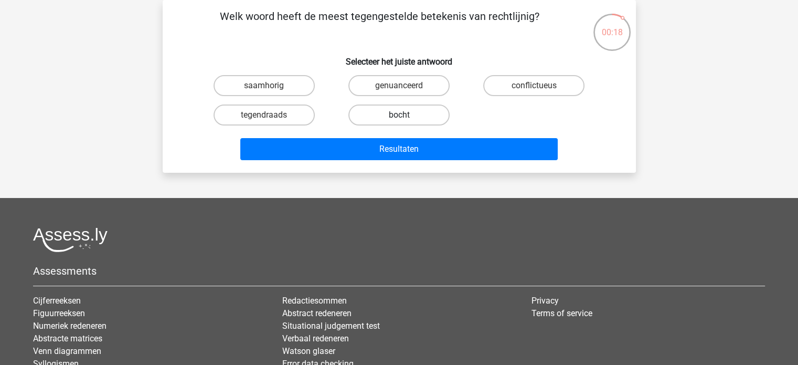
drag, startPoint x: 371, startPoint y: 113, endPoint x: 373, endPoint y: 120, distance: 7.3
click at [371, 114] on label "bocht" at bounding box center [398, 114] width 101 height 21
click at [399, 115] on input "bocht" at bounding box center [402, 118] width 7 height 7
radio input "true"
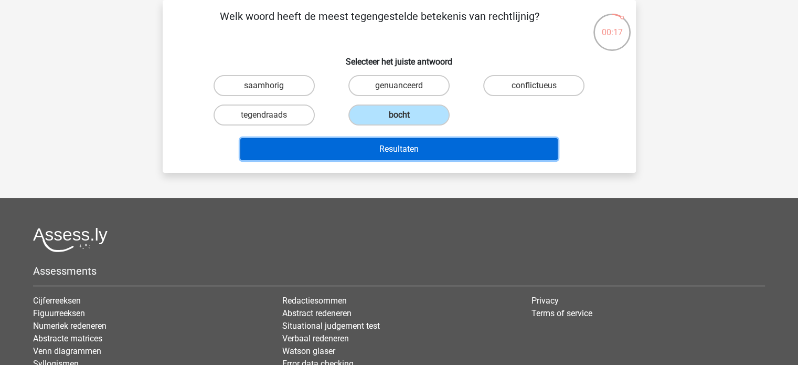
click at [368, 143] on button "Resultaten" at bounding box center [399, 149] width 318 height 22
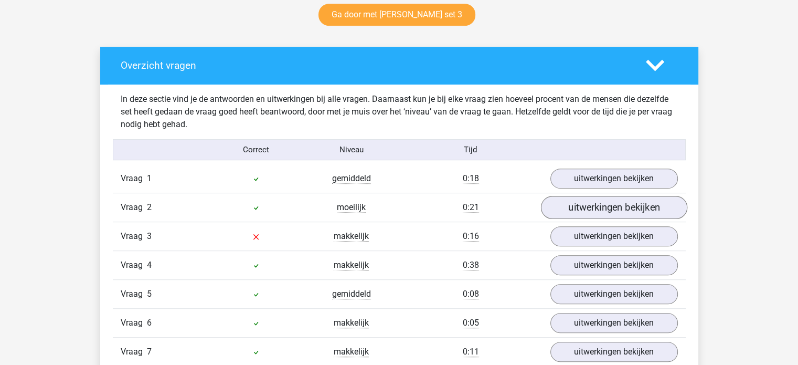
scroll to position [577, 0]
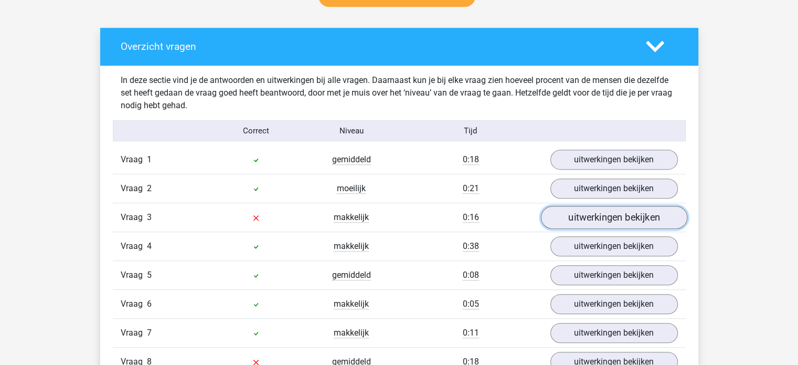
click at [575, 217] on link "uitwerkingen bekijken" at bounding box center [614, 217] width 146 height 23
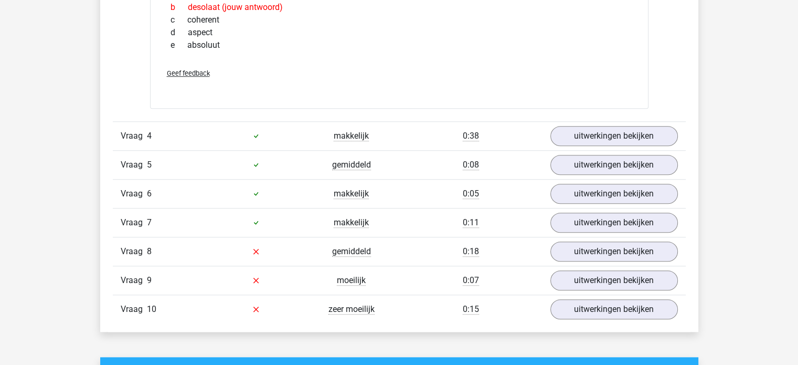
scroll to position [892, 0]
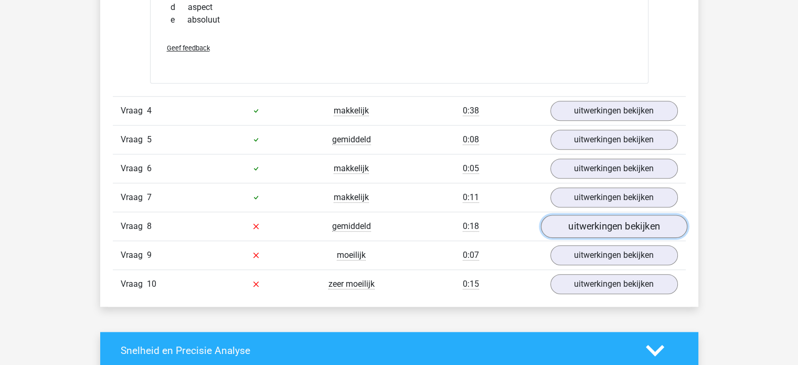
click at [584, 224] on link "uitwerkingen bekijken" at bounding box center [614, 226] width 146 height 23
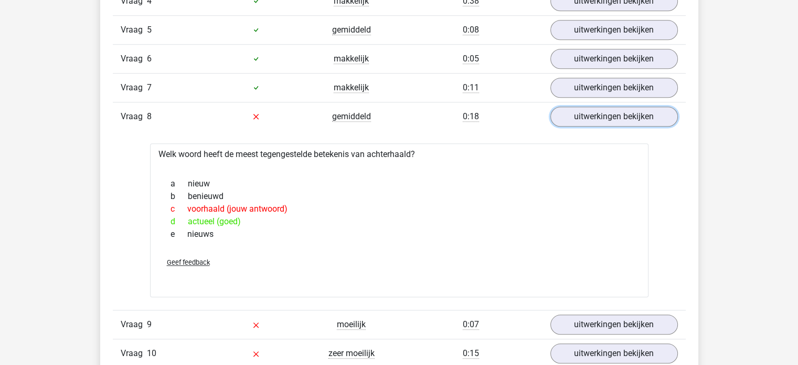
scroll to position [1102, 0]
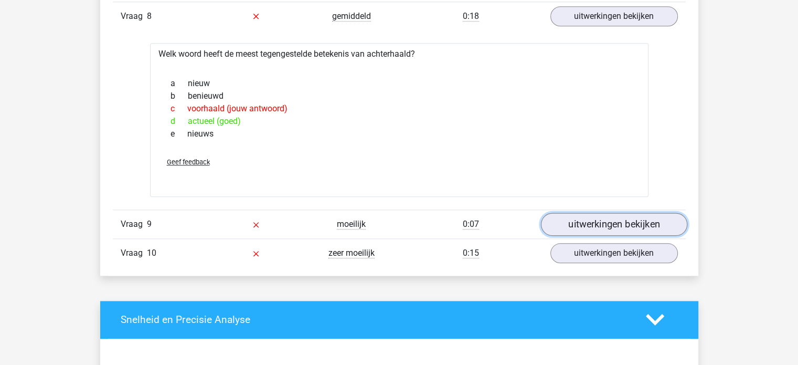
click at [577, 216] on link "uitwerkingen bekijken" at bounding box center [614, 224] width 146 height 23
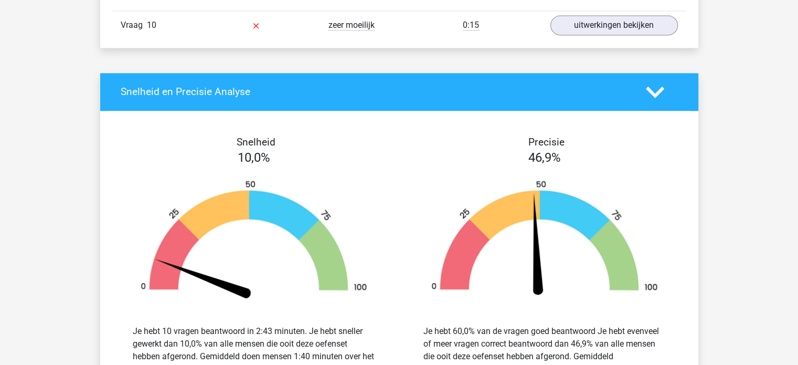
scroll to position [1574, 0]
